Goal: Information Seeking & Learning: Learn about a topic

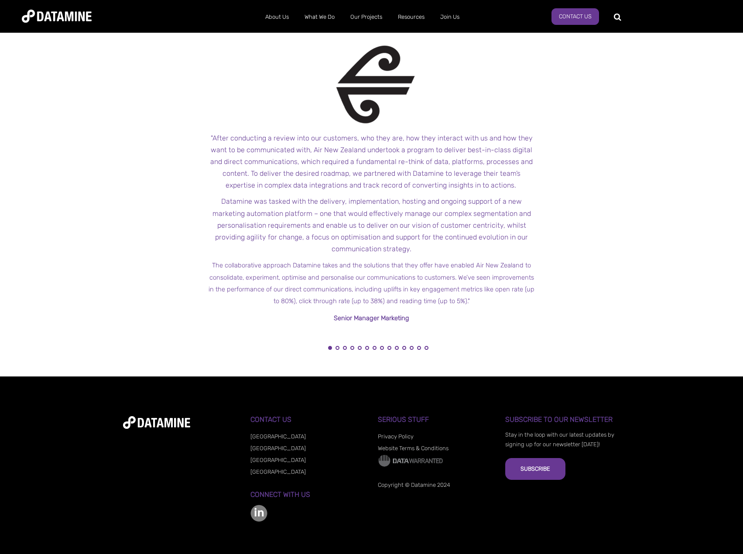
scroll to position [877, 0]
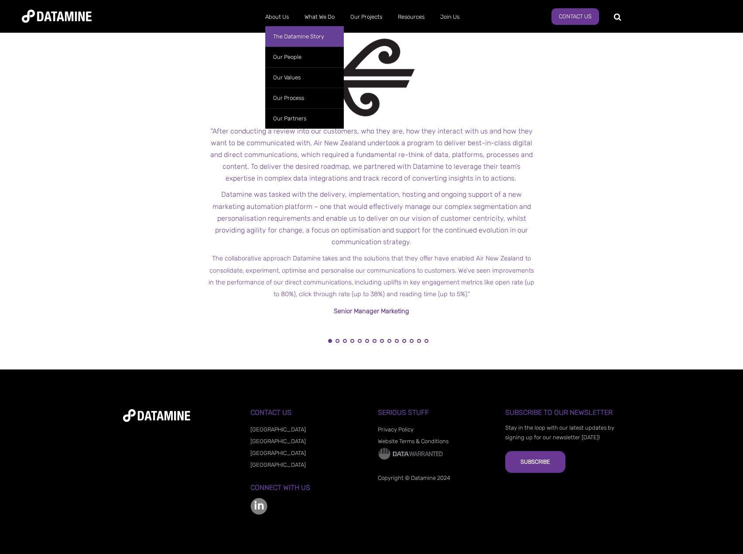
click at [284, 41] on link "The Datamine Story" at bounding box center [304, 36] width 78 height 20
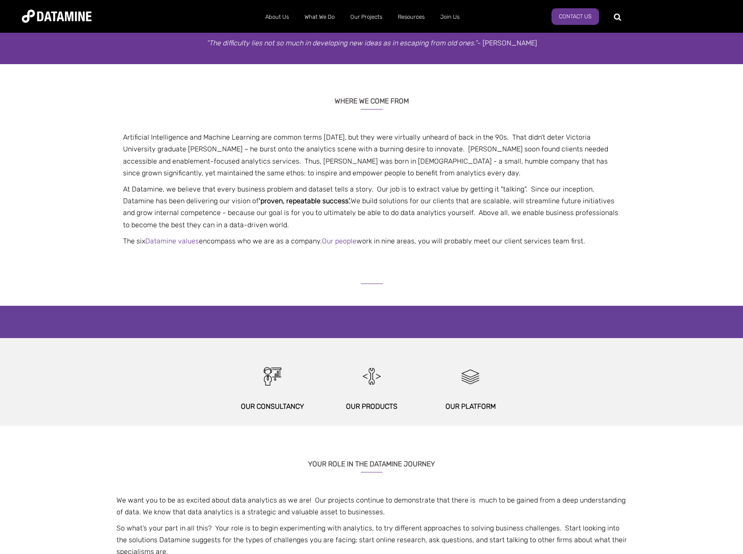
scroll to position [87, 0]
